Goal: Task Accomplishment & Management: Manage account settings

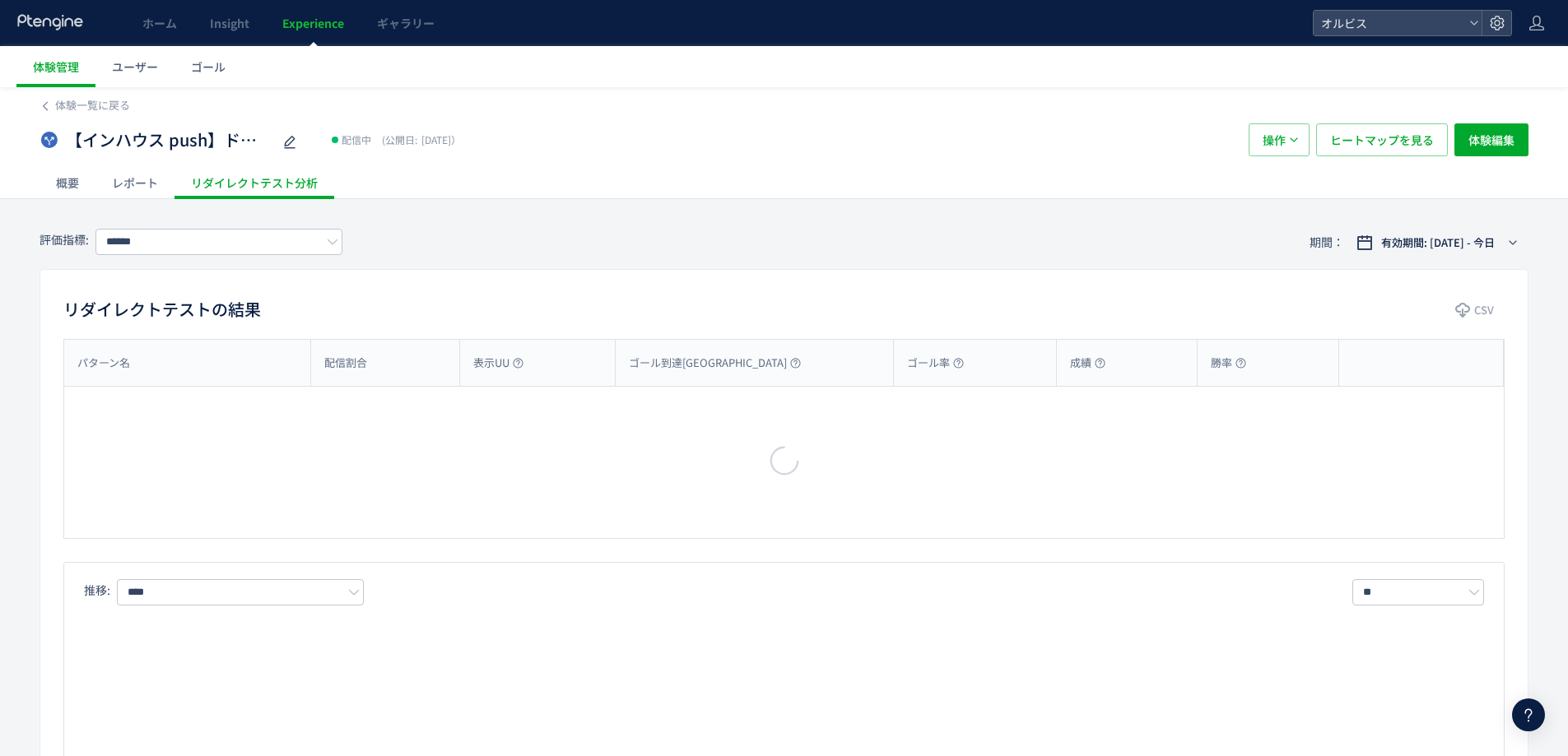
type input "**"
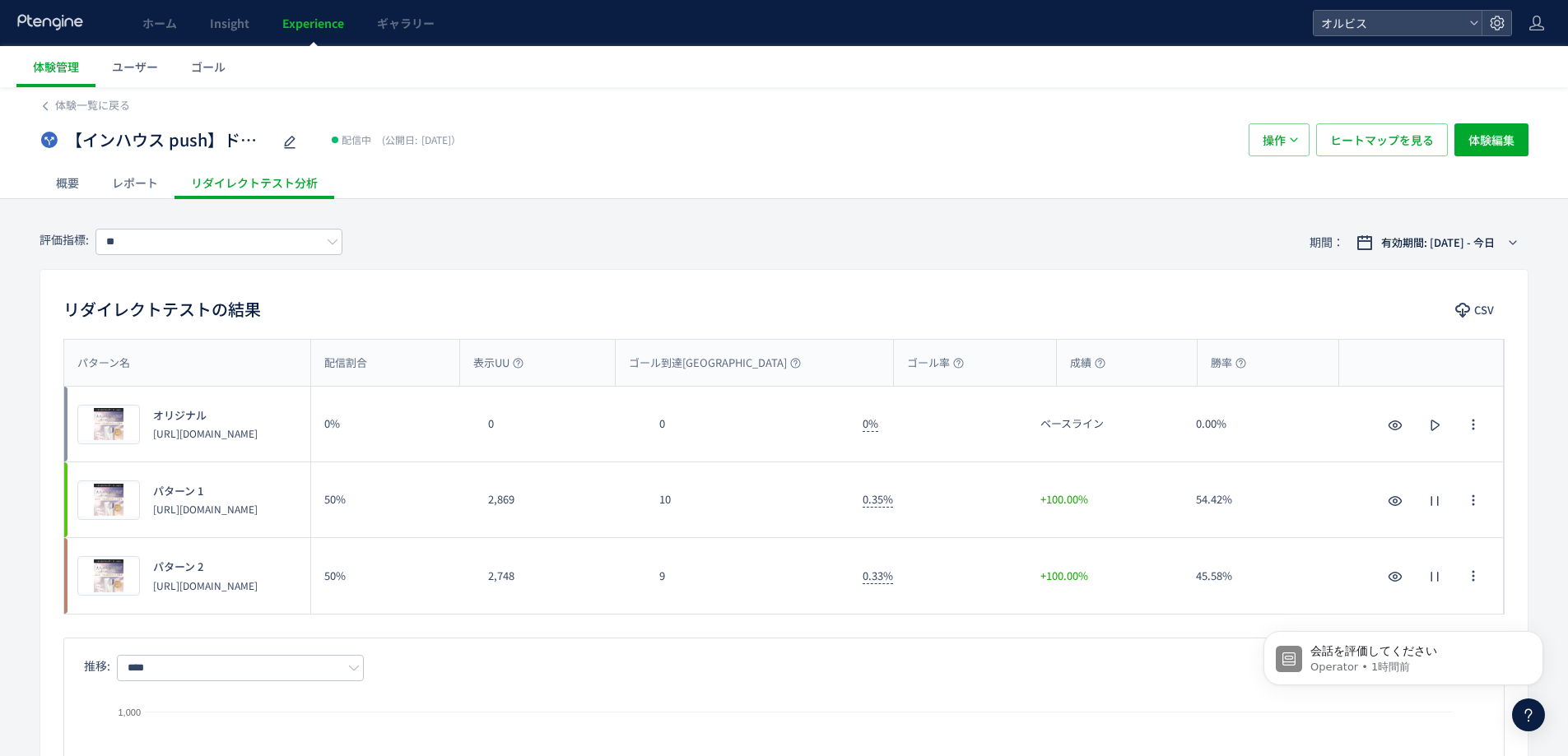
click at [312, 18] on span "Experience" at bounding box center [312, 22] width 61 height 17
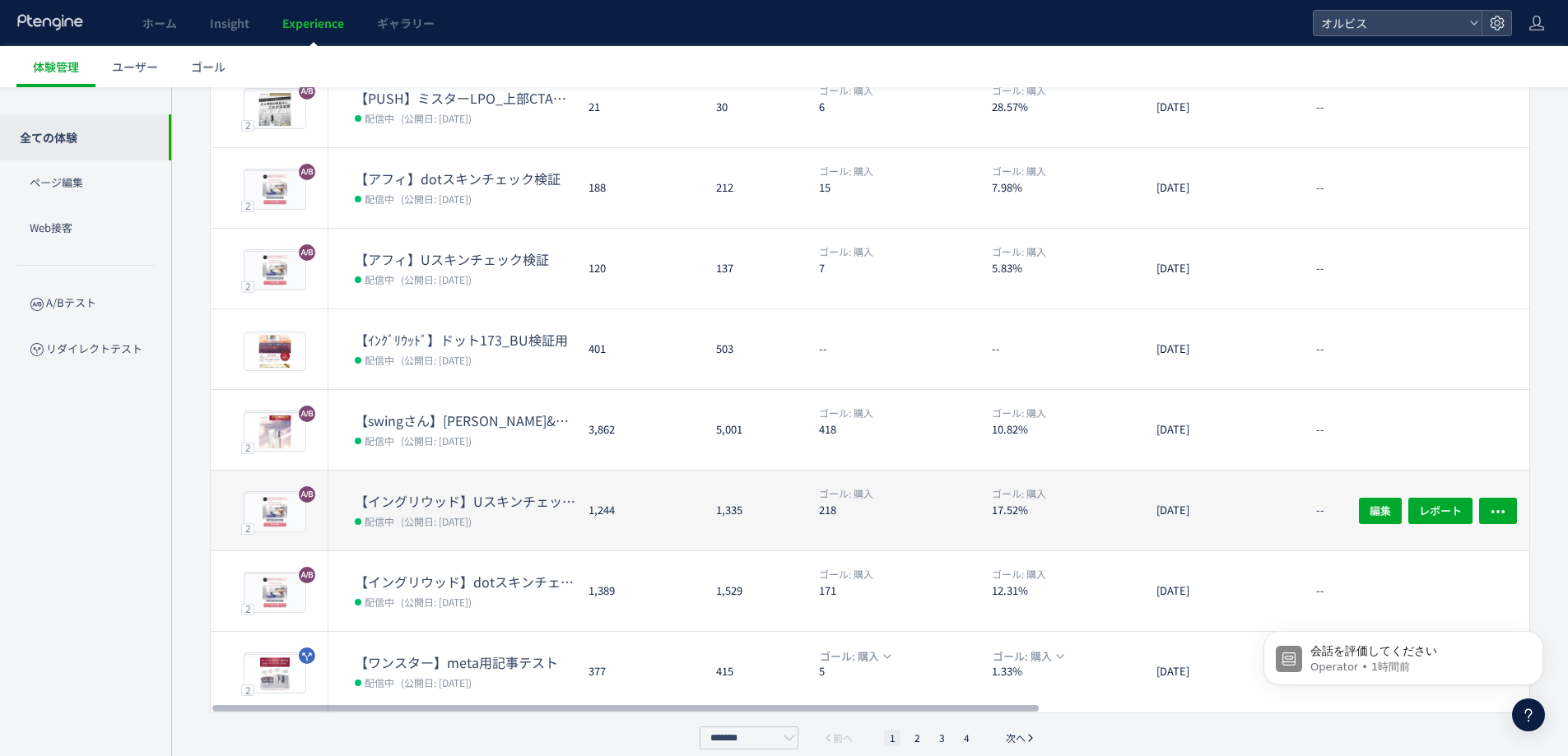
scroll to position [380, 0]
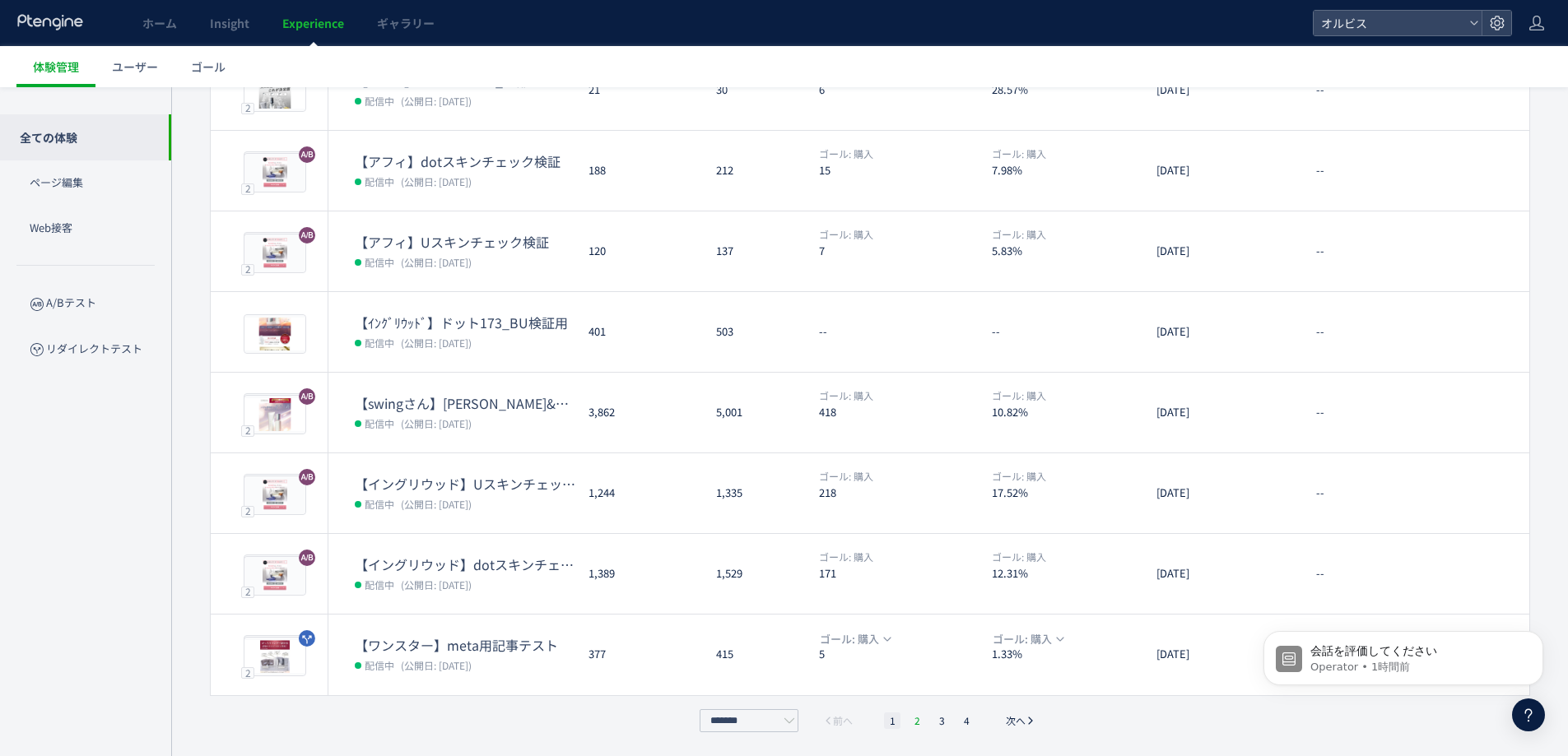
click at [917, 718] on li "2" at bounding box center [917, 720] width 17 height 17
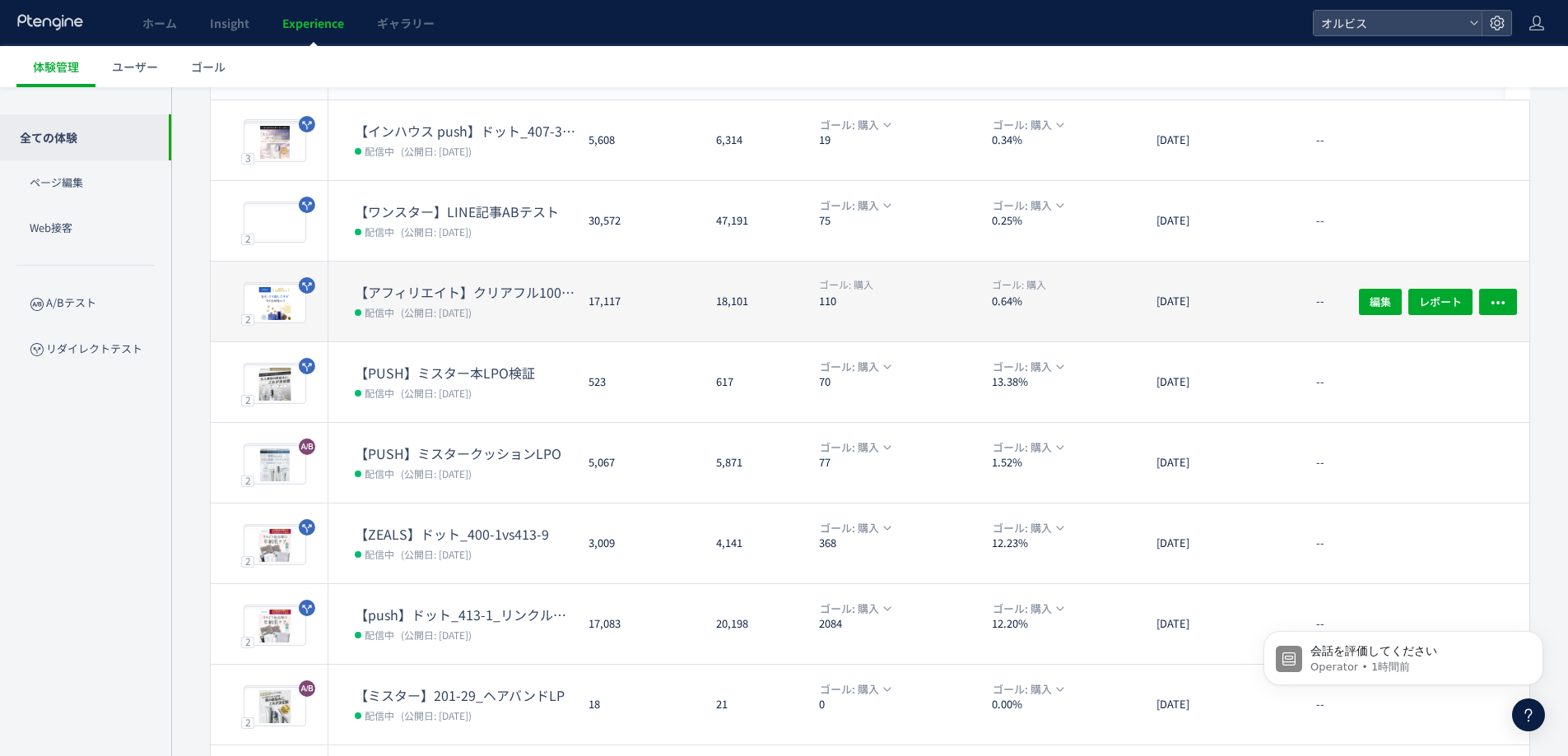
scroll to position [51, 0]
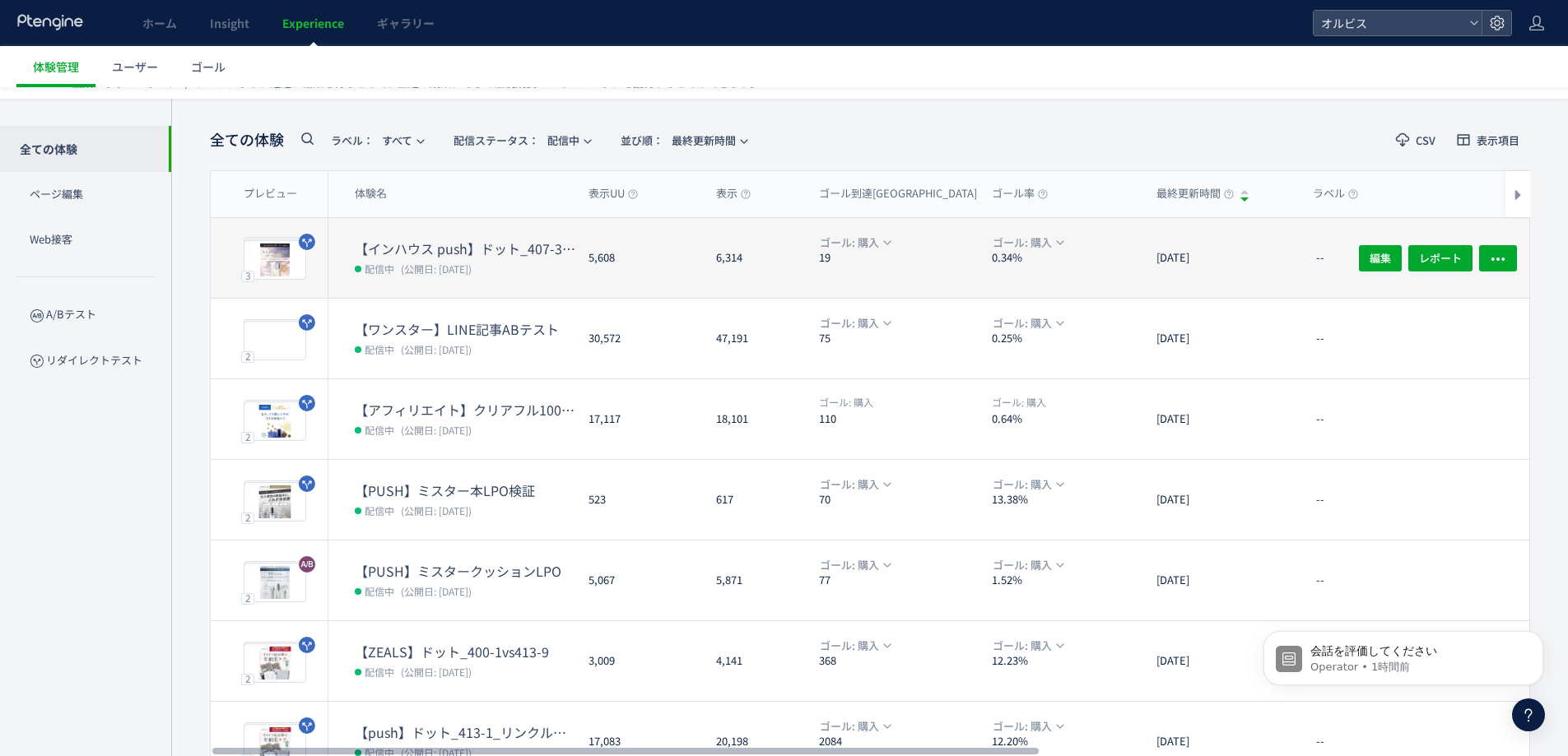
click at [461, 266] on span "(公開日: [DATE])" at bounding box center [436, 269] width 71 height 14
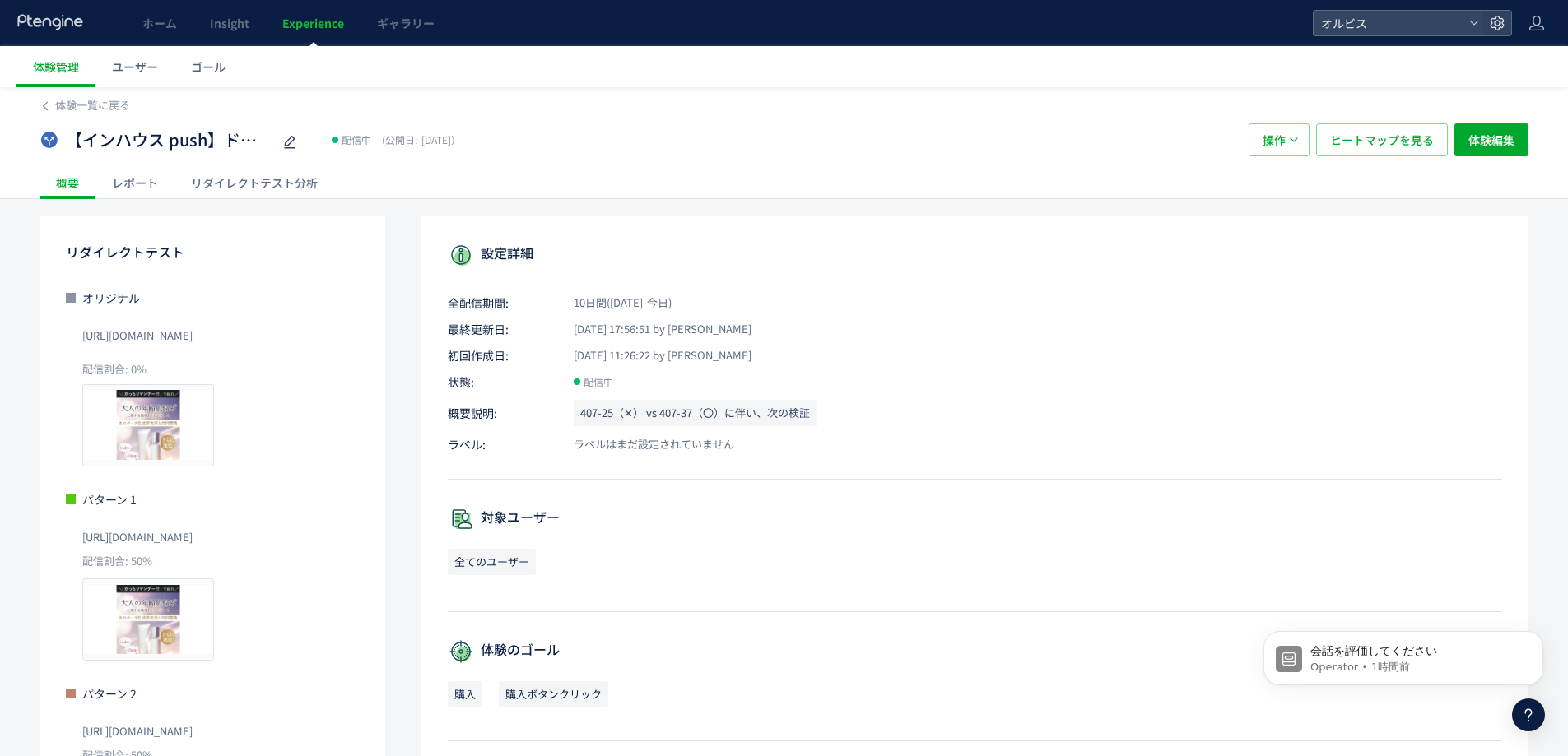
click at [243, 187] on div "リダイレクトテスト分析" at bounding box center [254, 183] width 160 height 33
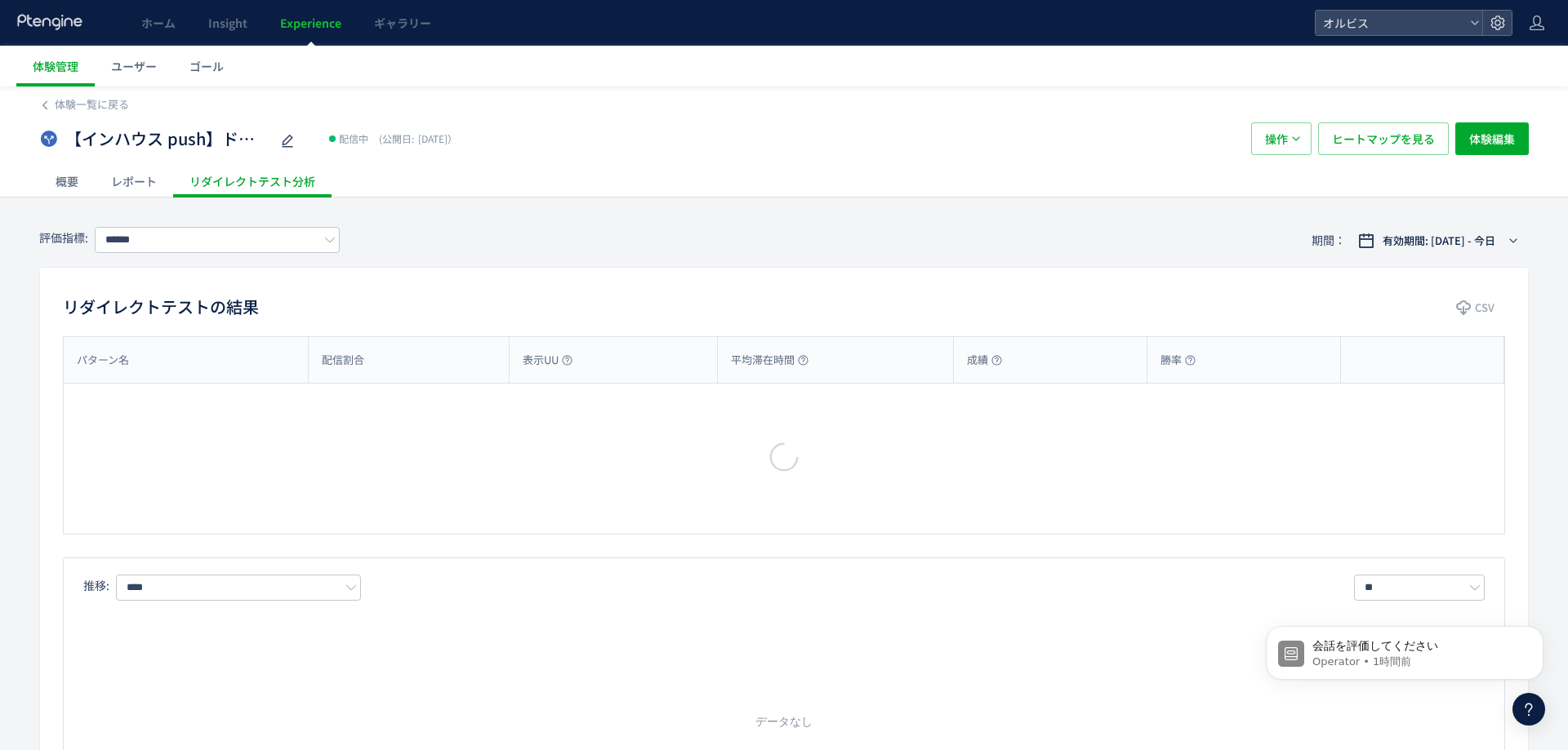
type input "**"
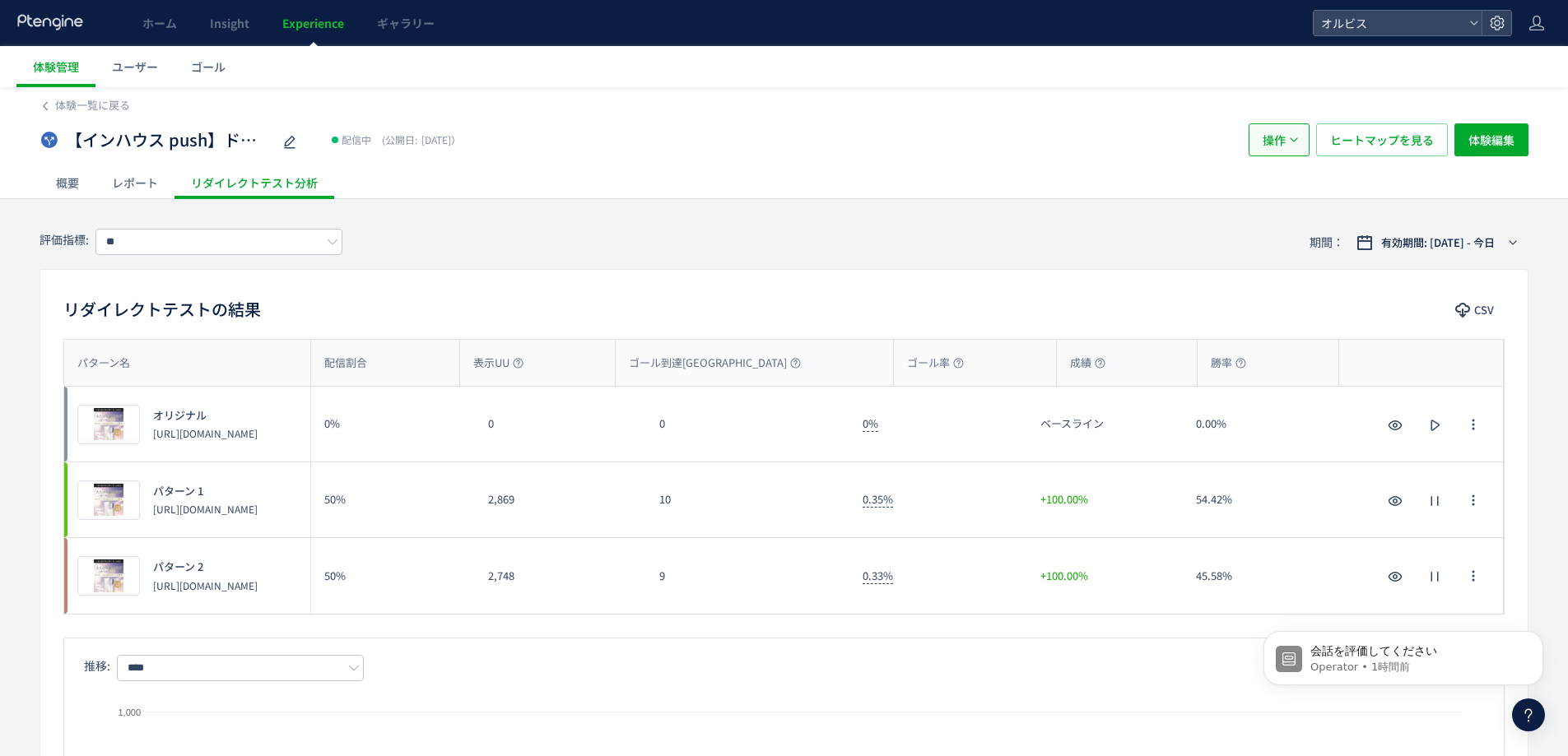
click at [1300, 135] on button "操作" at bounding box center [1279, 140] width 61 height 33
click at [1287, 195] on li "停止" at bounding box center [1280, 190] width 56 height 29
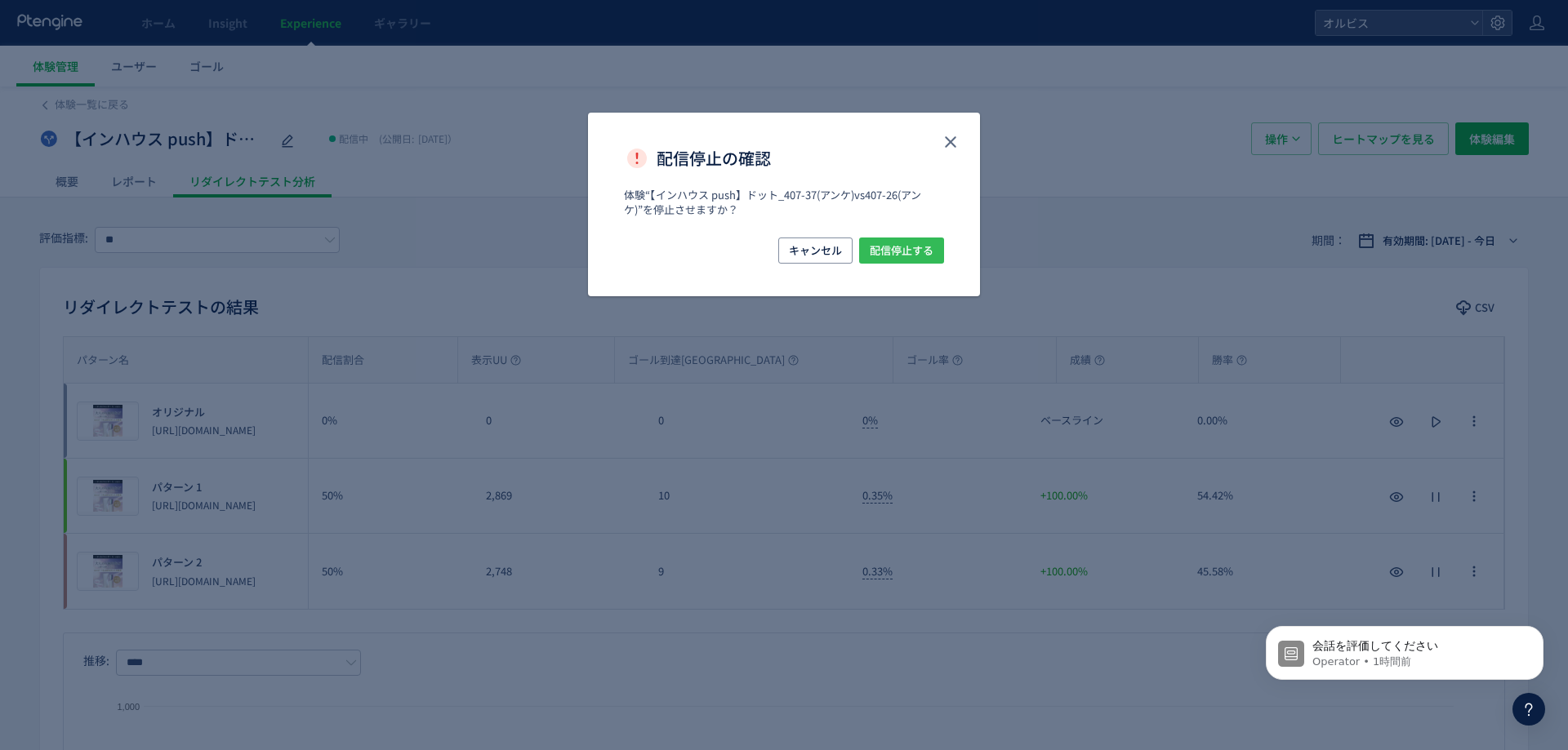
click at [868, 254] on button "配信停止する" at bounding box center [902, 250] width 85 height 26
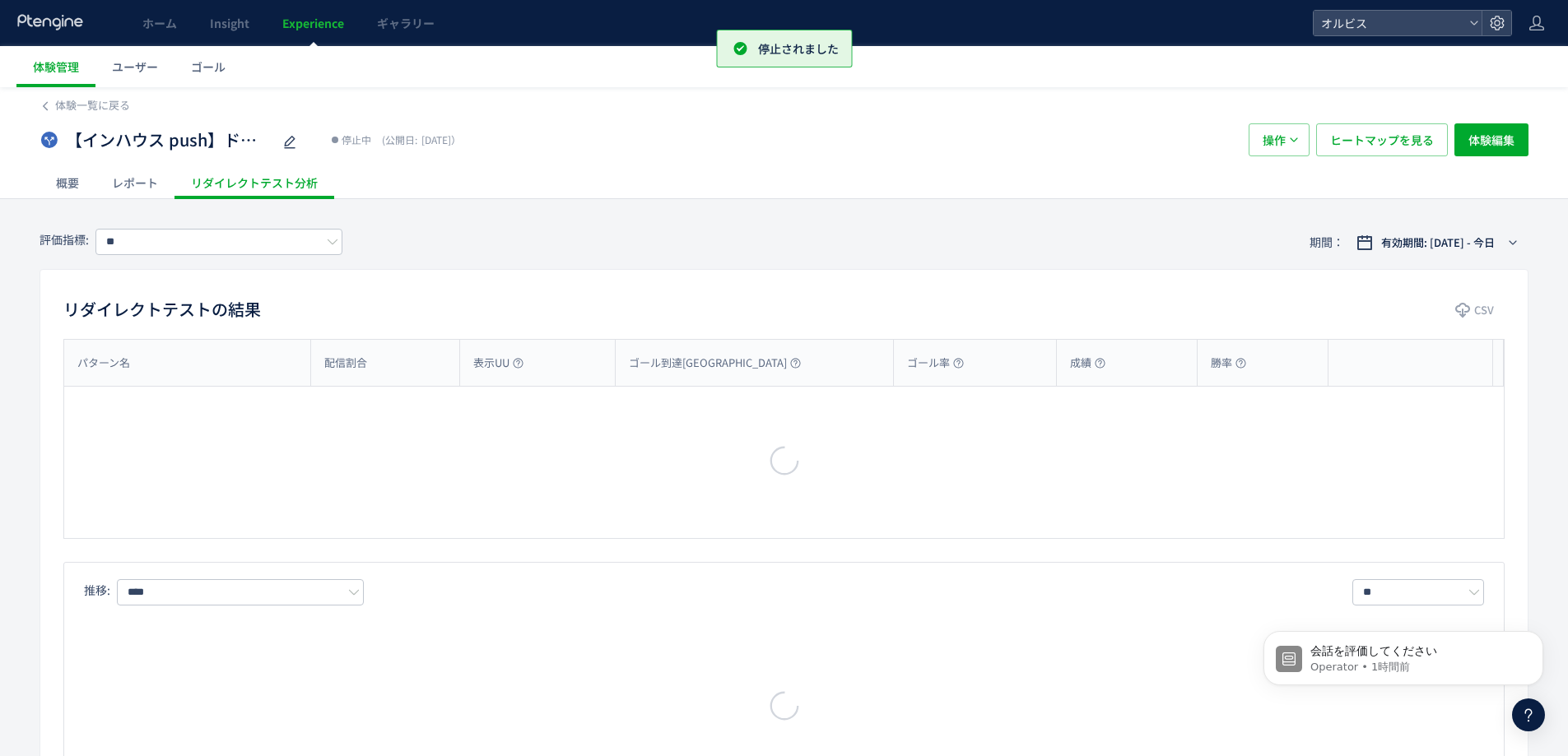
click at [327, 14] on link "Experience" at bounding box center [312, 22] width 94 height 46
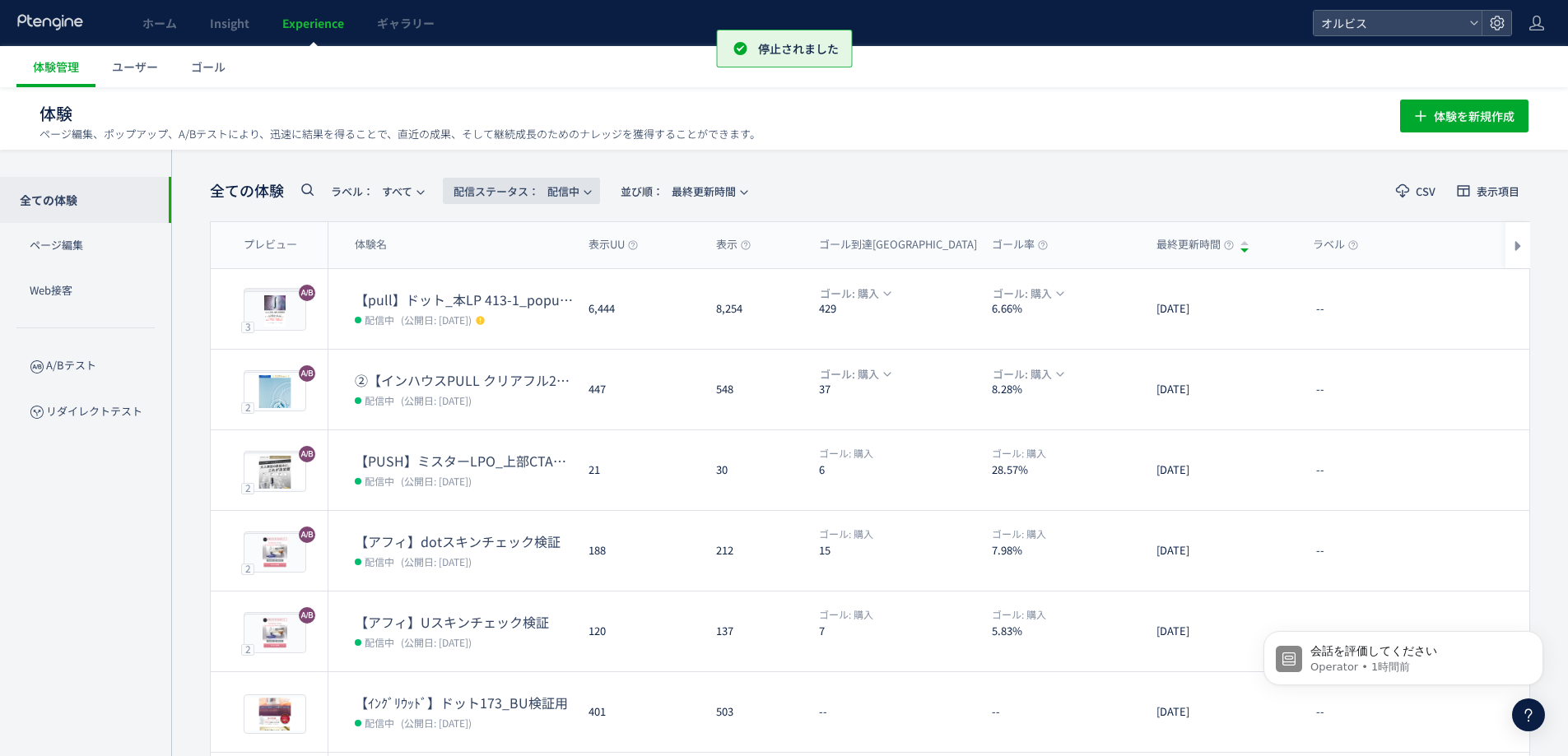
click at [579, 194] on span "配信ステータス​： 配信中" at bounding box center [516, 192] width 126 height 27
click at [535, 242] on li "すべて" at bounding box center [525, 236] width 67 height 29
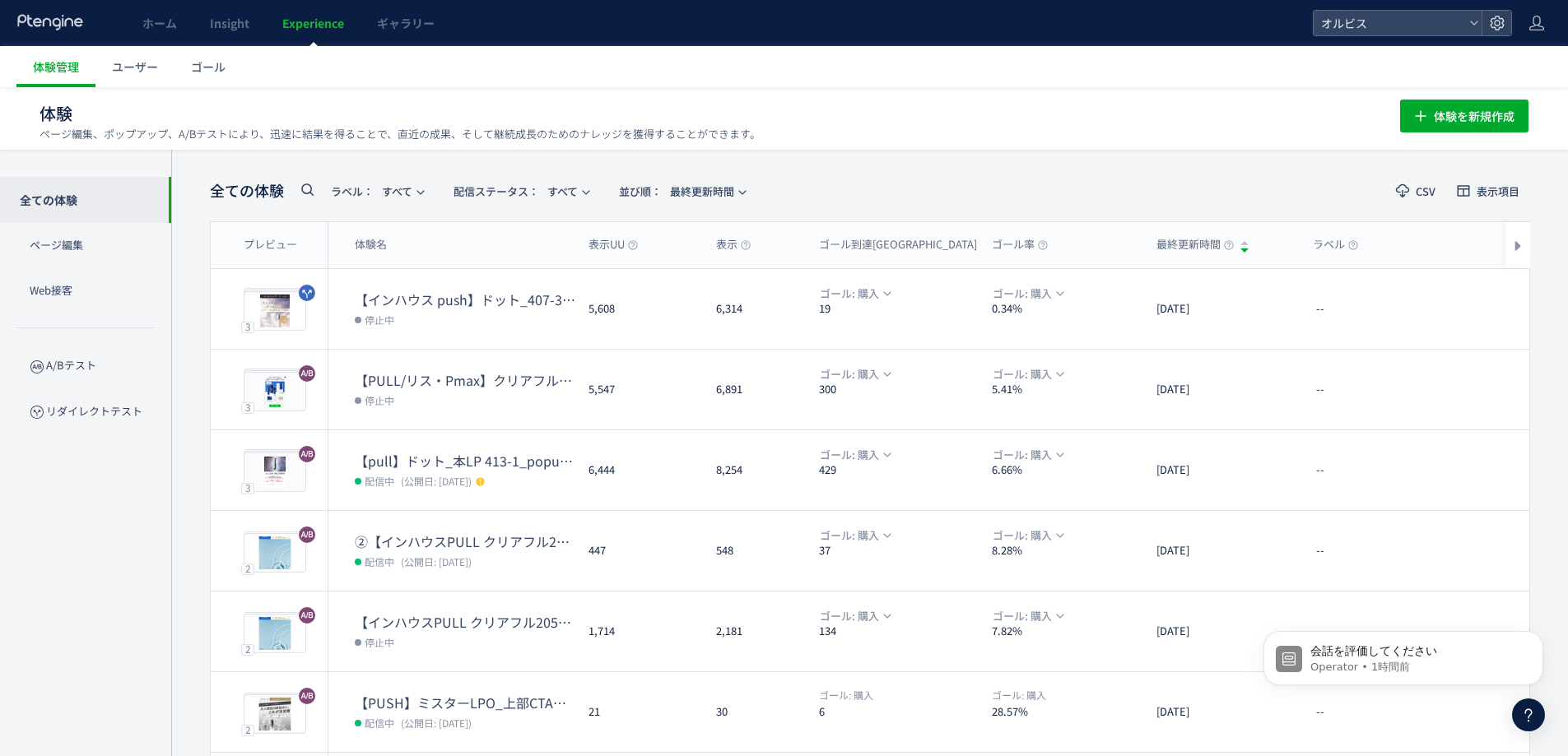
click at [287, 184] on div "全ての体験 ラベル： すべて 配信ステータス​： すべて 並び順： 最終更新時間" at bounding box center [483, 191] width 545 height 34
click at [305, 189] on icon at bounding box center [307, 189] width 19 height 19
click at [373, 195] on input "text" at bounding box center [395, 195] width 198 height 26
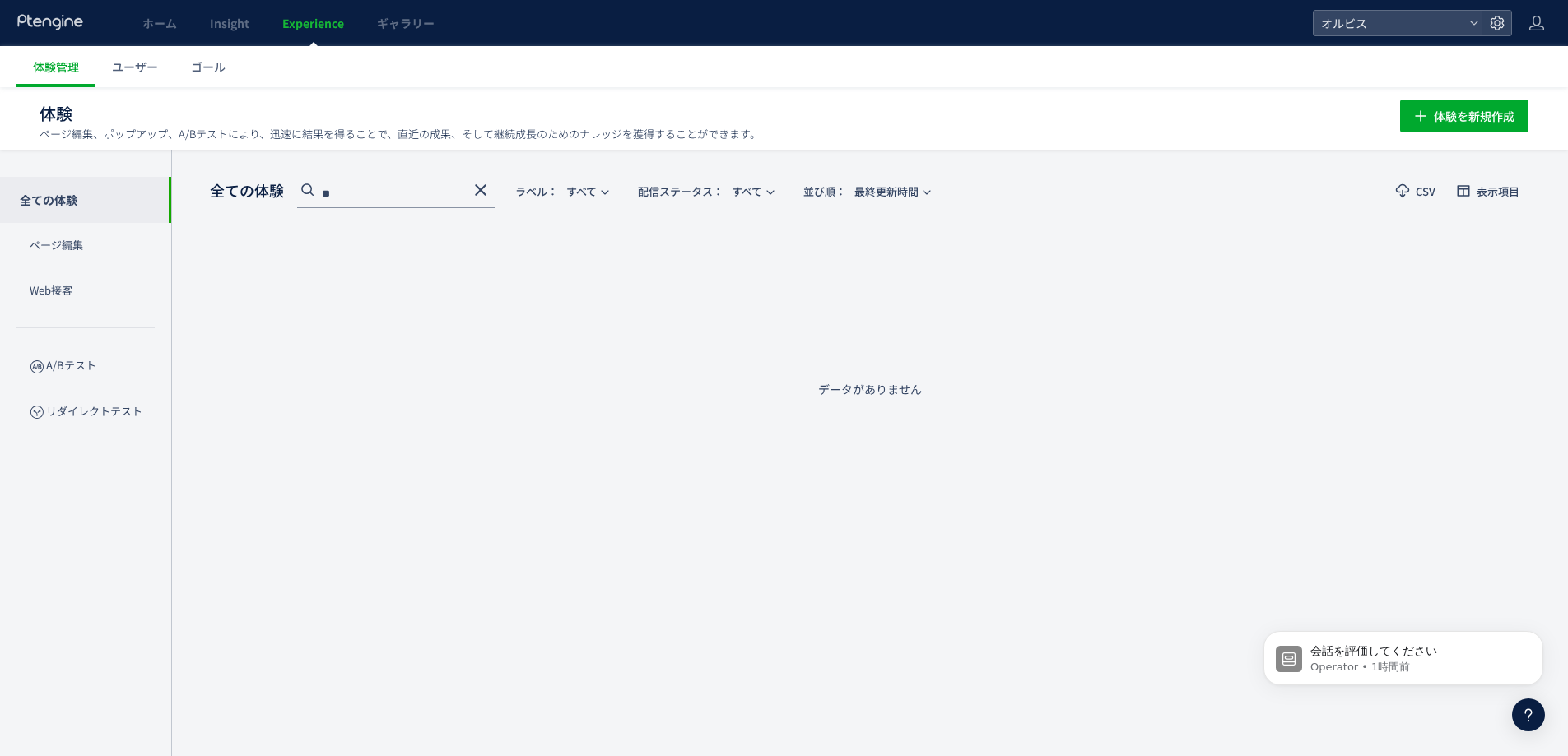
type input "*"
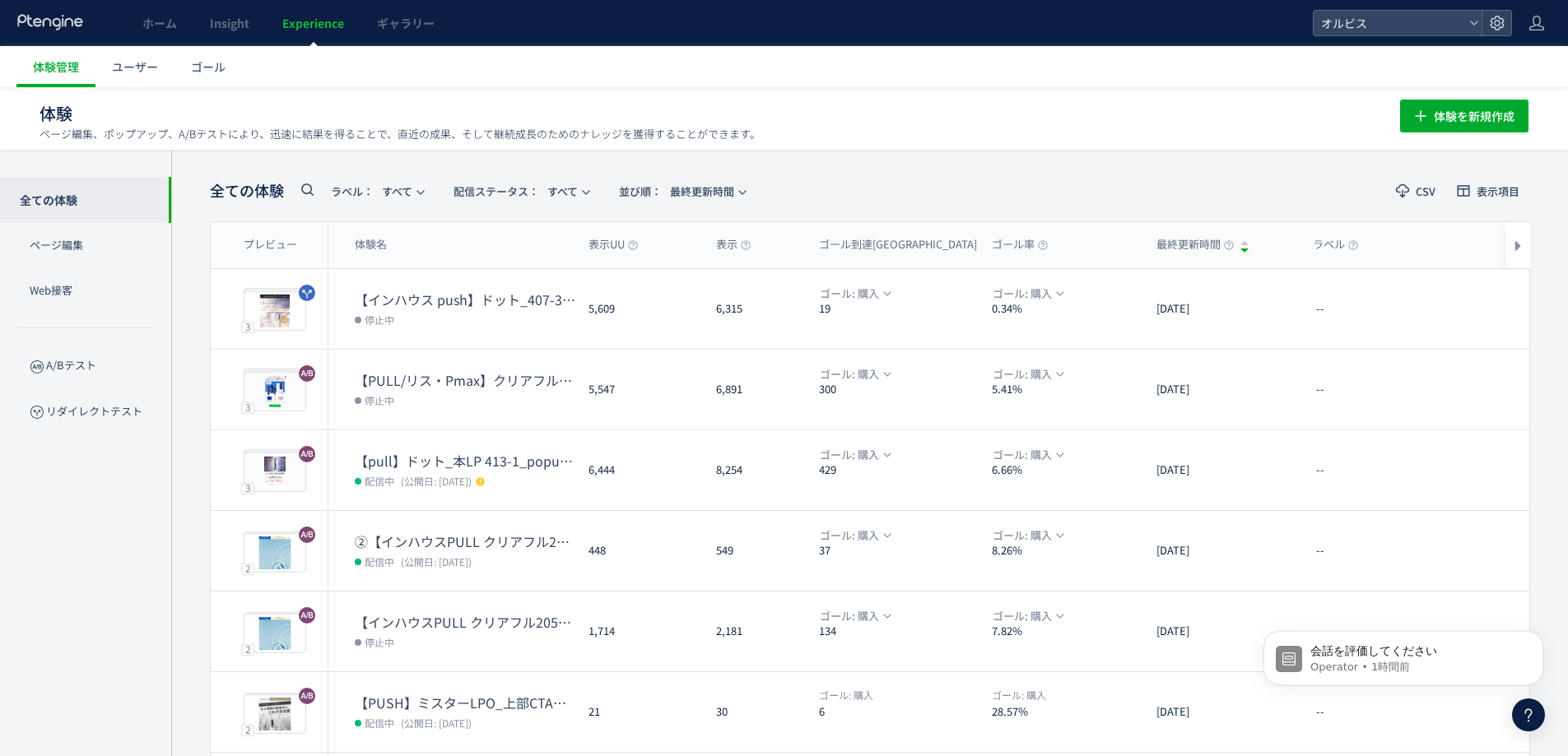
scroll to position [0, 31]
type input "***"
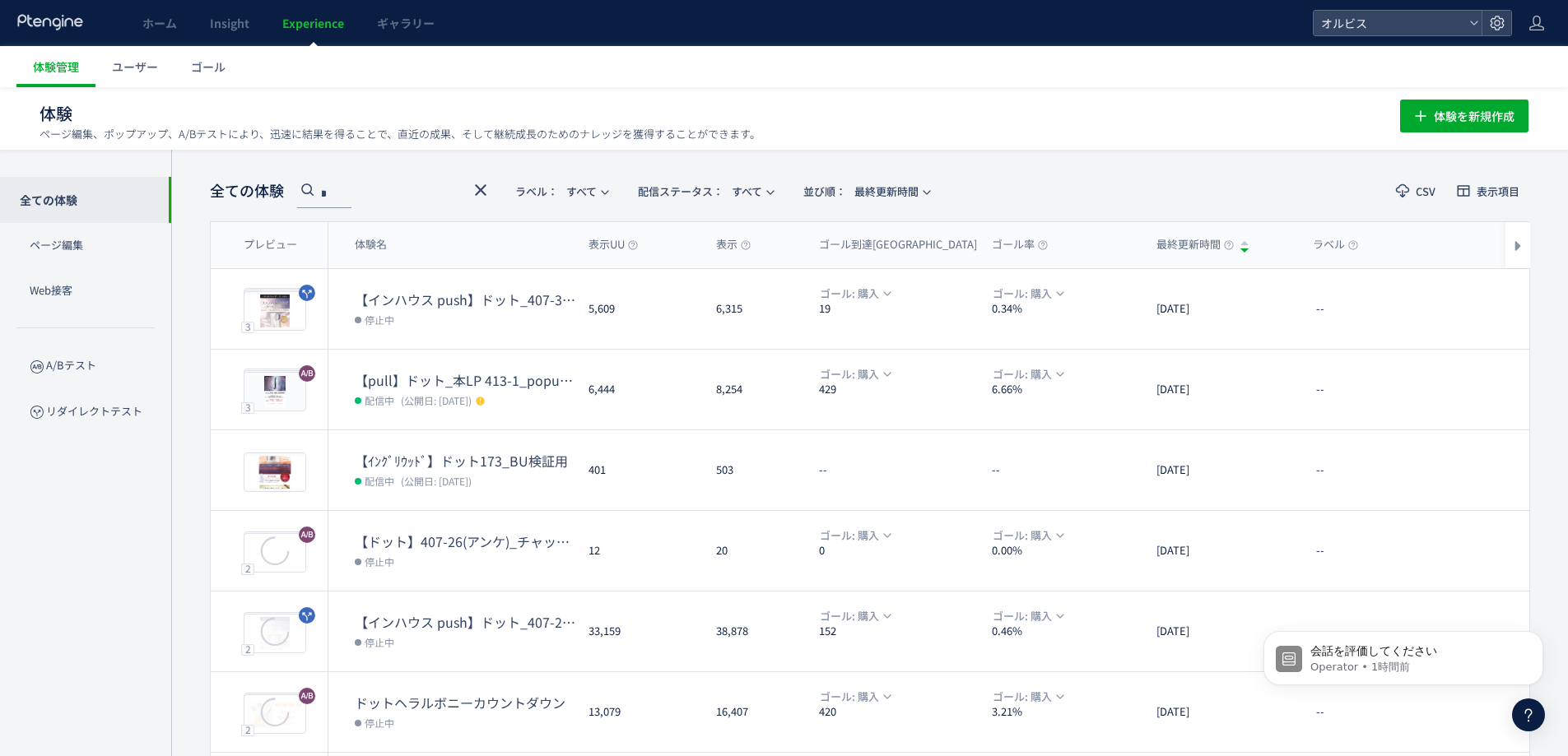
scroll to position [0, 0]
